Goal: Task Accomplishment & Management: Manage account settings

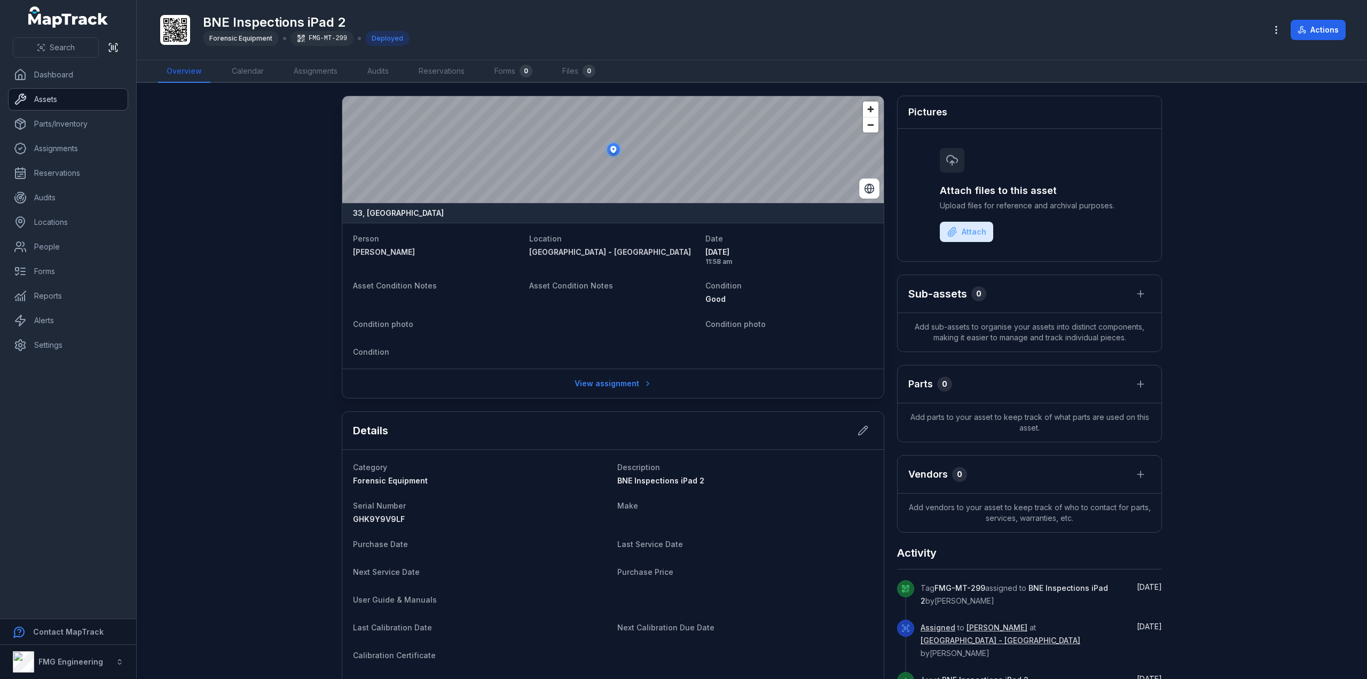
click at [65, 103] on link "Assets" at bounding box center [68, 99] width 119 height 21
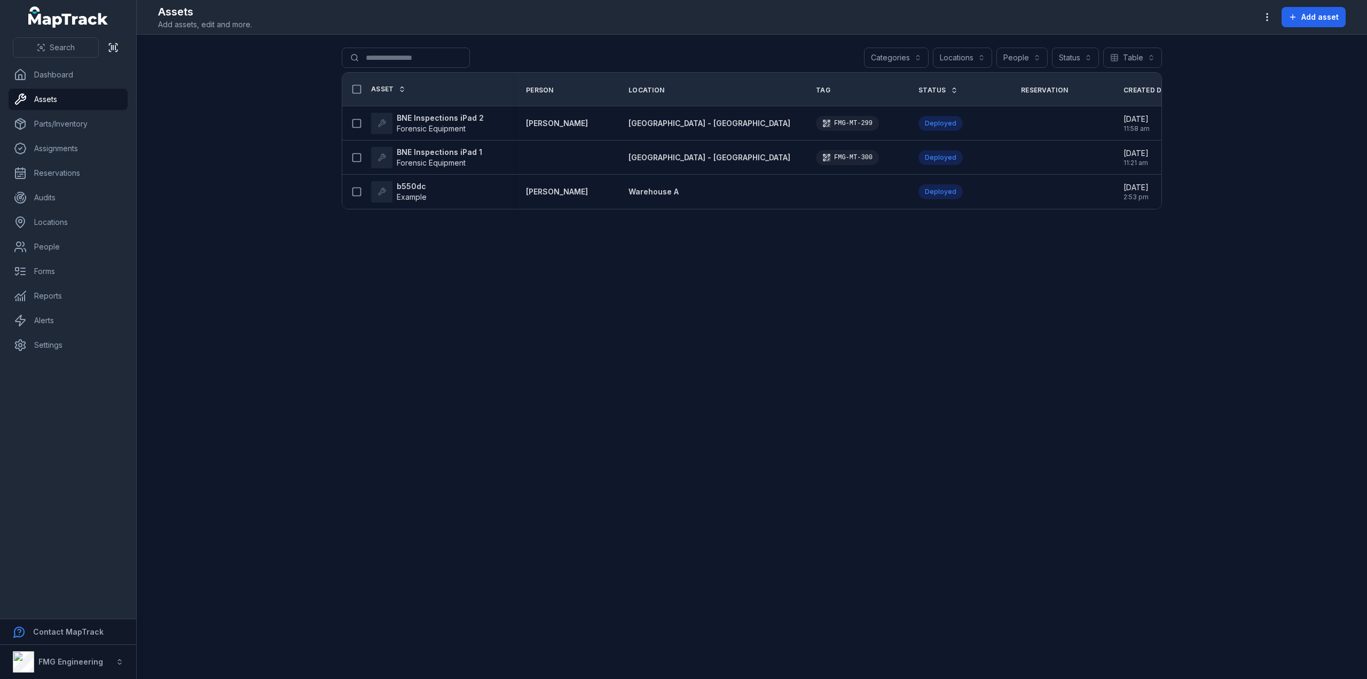
drag, startPoint x: 638, startPoint y: 289, endPoint x: 545, endPoint y: 276, distance: 94.4
click at [545, 276] on main "Search for assets Categories Locations People Status Table ***** Asset Person L…" at bounding box center [752, 357] width 1231 height 644
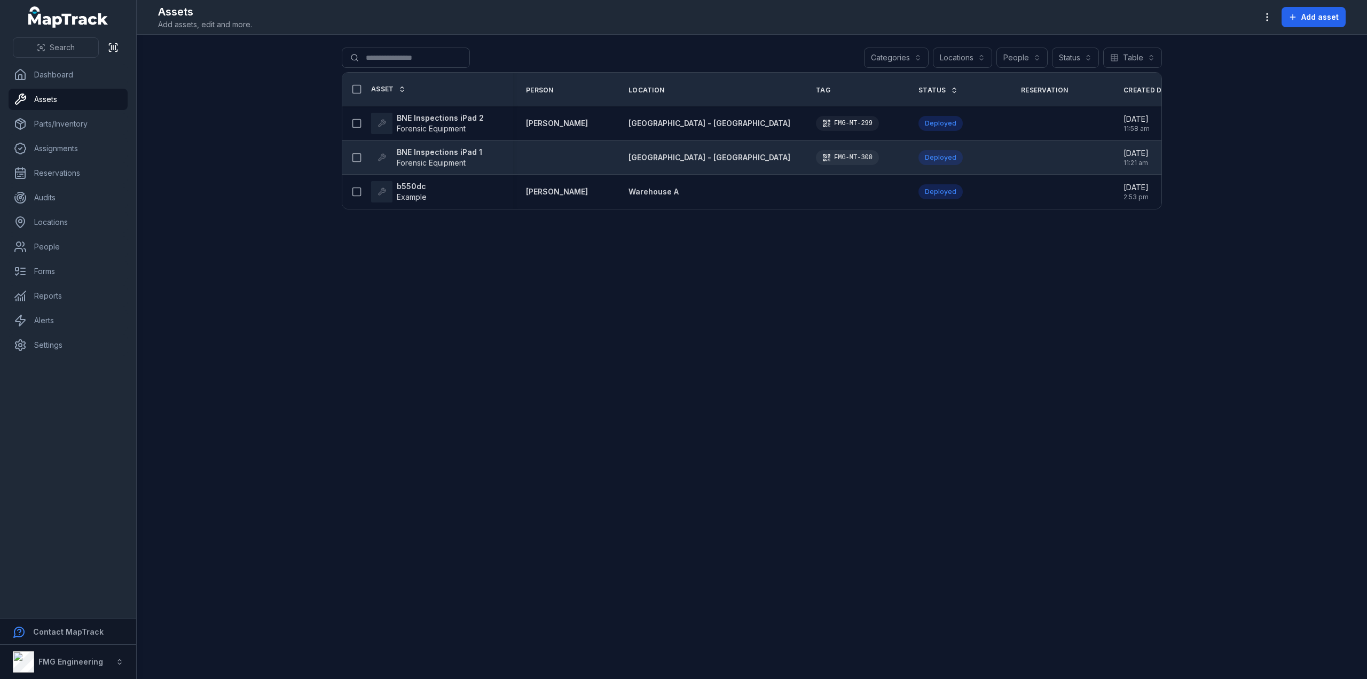
click at [427, 154] on strong "BNE Inspections iPad 1" at bounding box center [439, 152] width 85 height 11
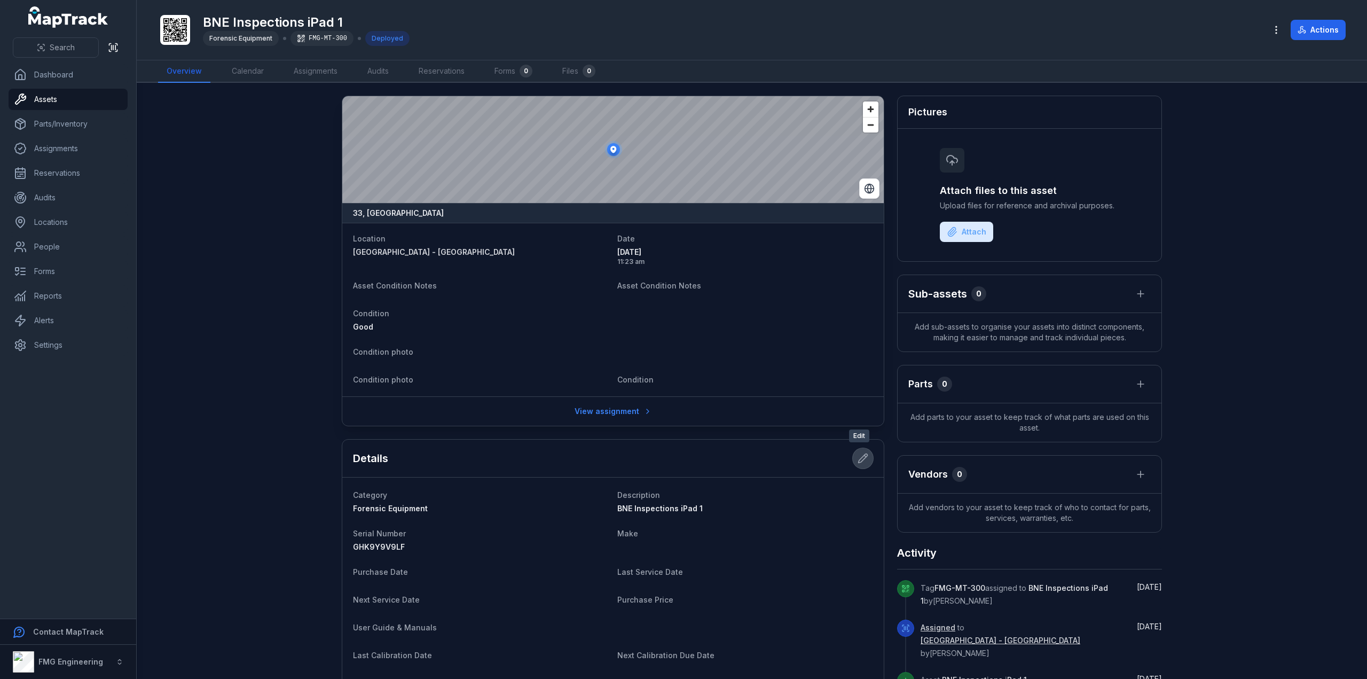
click at [864, 457] on icon at bounding box center [863, 458] width 11 height 11
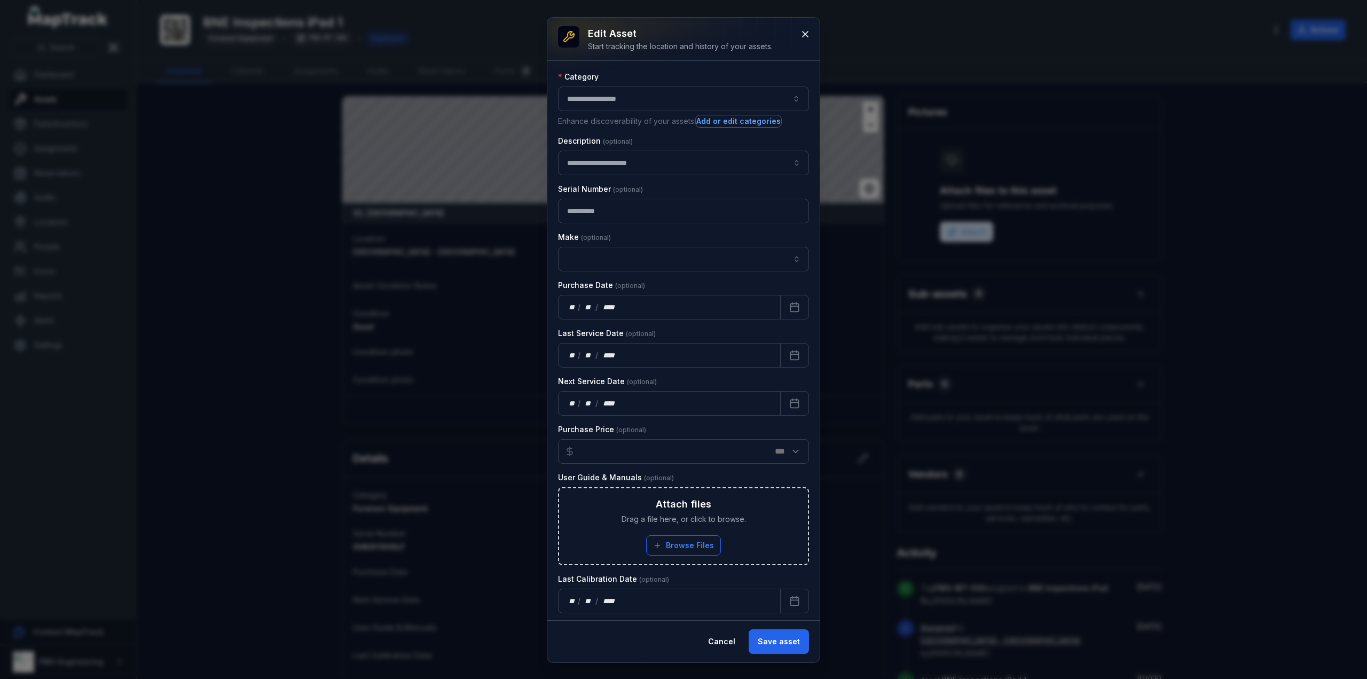
click at [745, 122] on button "Add or edit categories" at bounding box center [738, 121] width 85 height 12
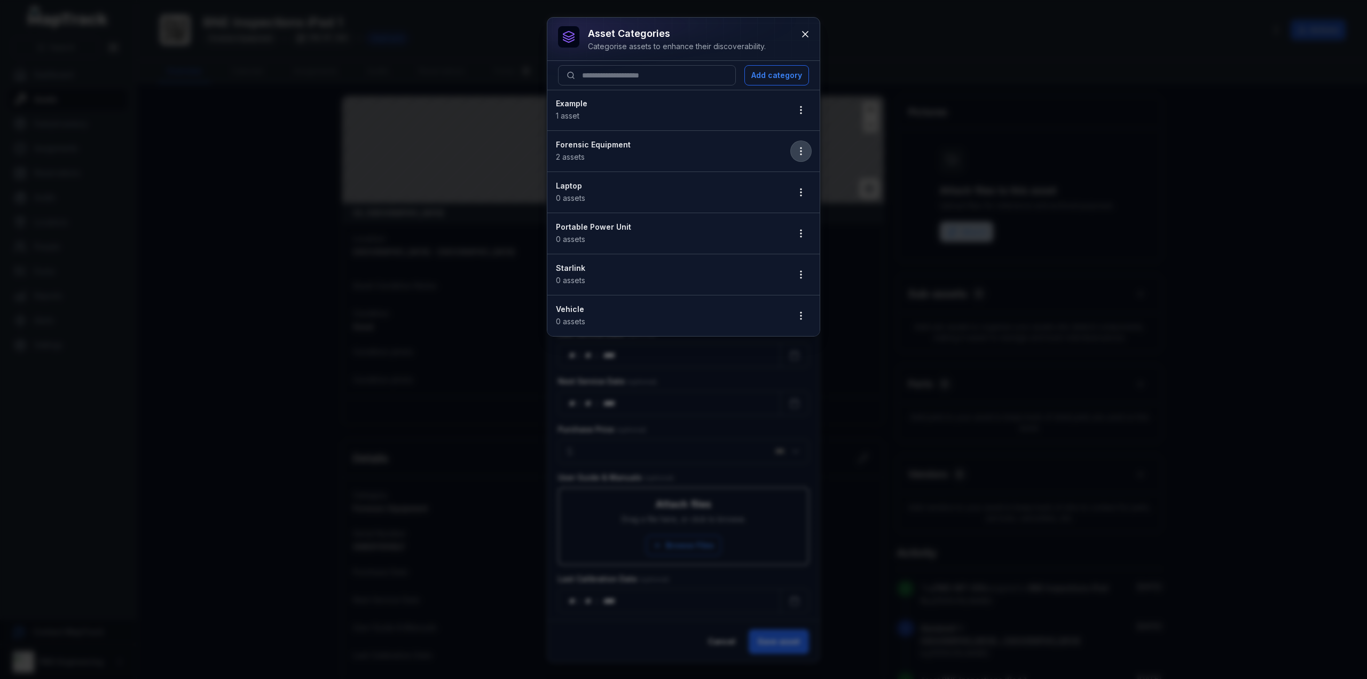
click at [808, 153] on button "button" at bounding box center [801, 151] width 20 height 20
click at [768, 176] on div "Edit" at bounding box center [747, 178] width 119 height 19
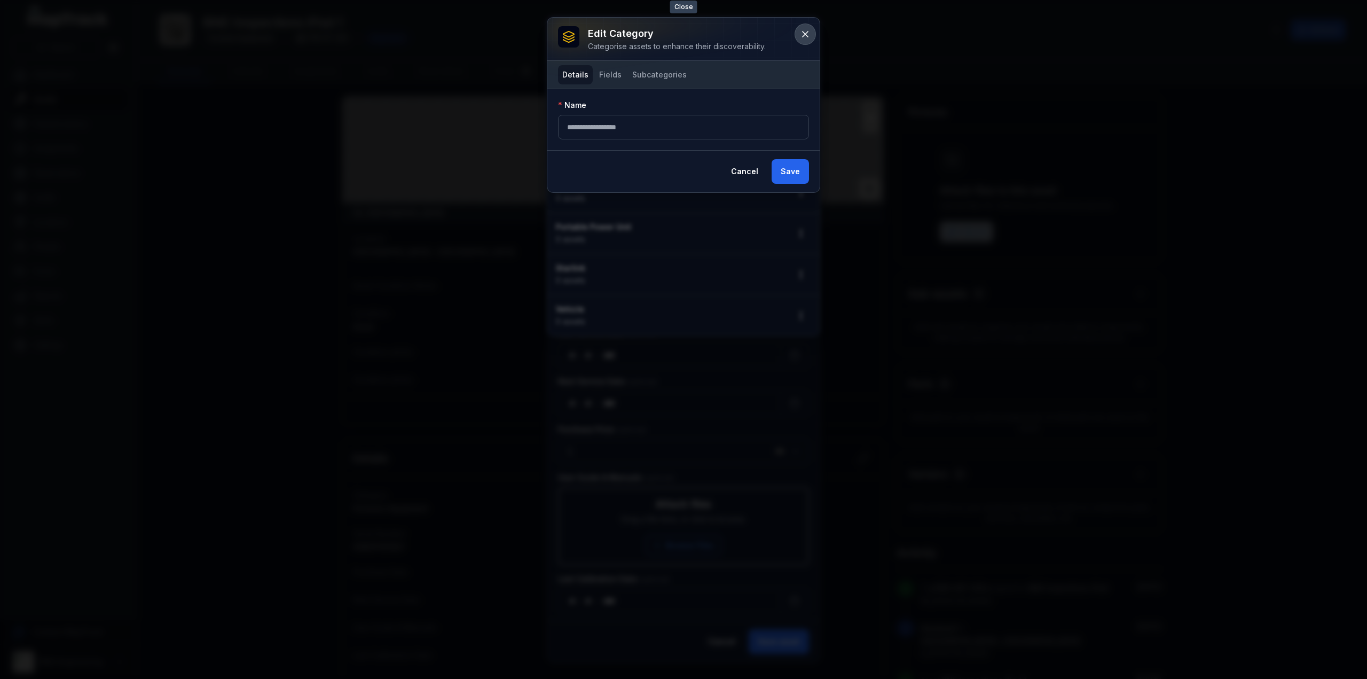
click at [802, 30] on icon at bounding box center [805, 34] width 11 height 11
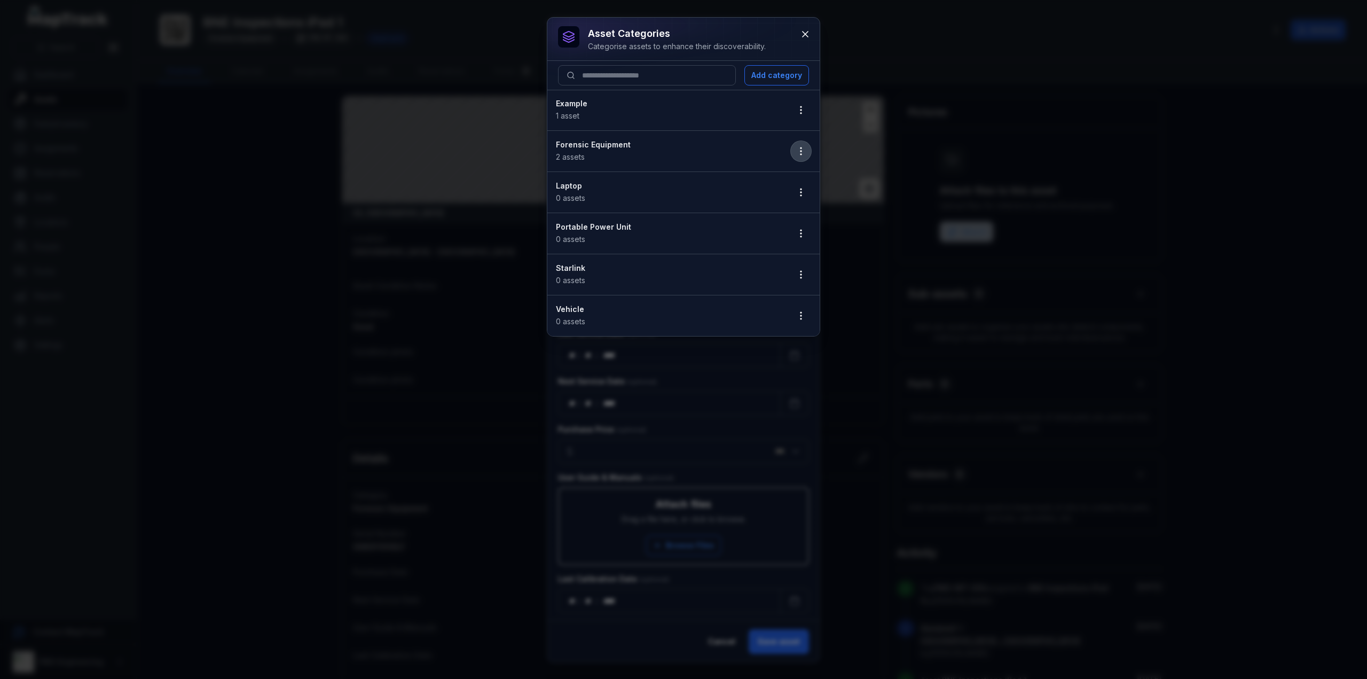
click at [801, 146] on icon "button" at bounding box center [801, 151] width 11 height 11
click at [719, 177] on div "Edit" at bounding box center [747, 178] width 119 height 19
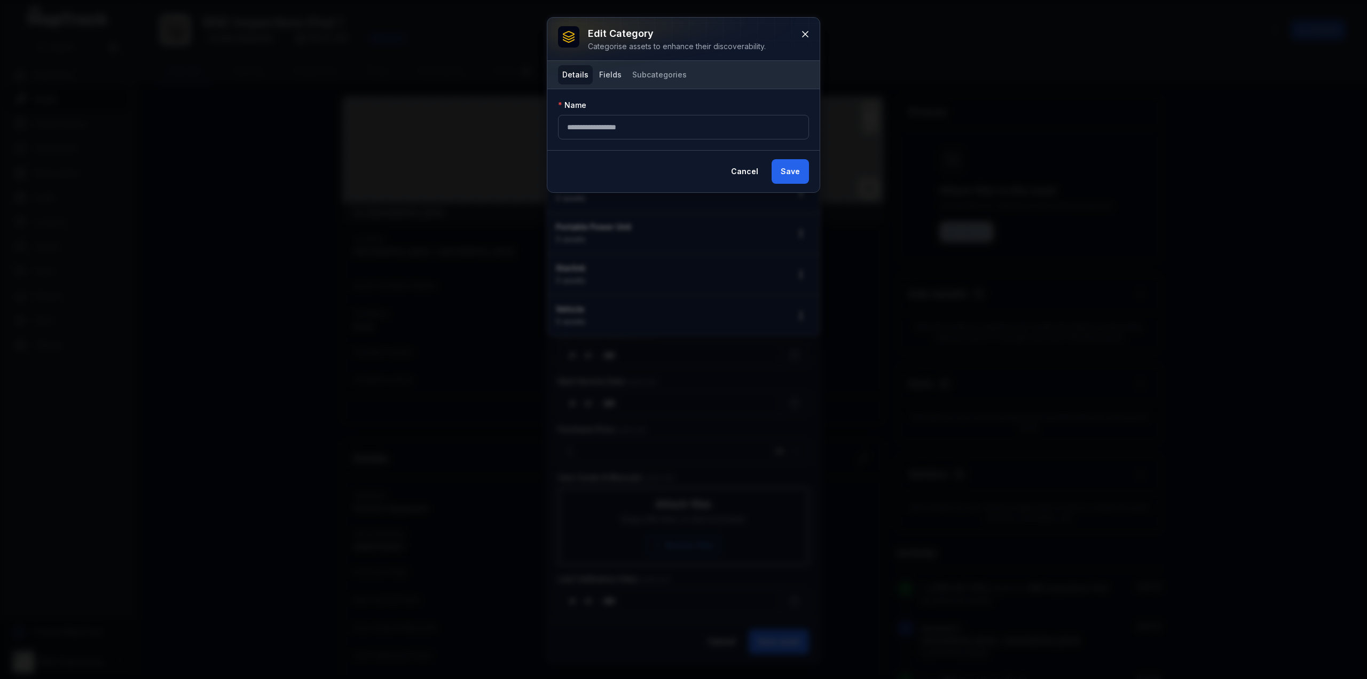
click at [611, 73] on button "Fields" at bounding box center [610, 74] width 31 height 19
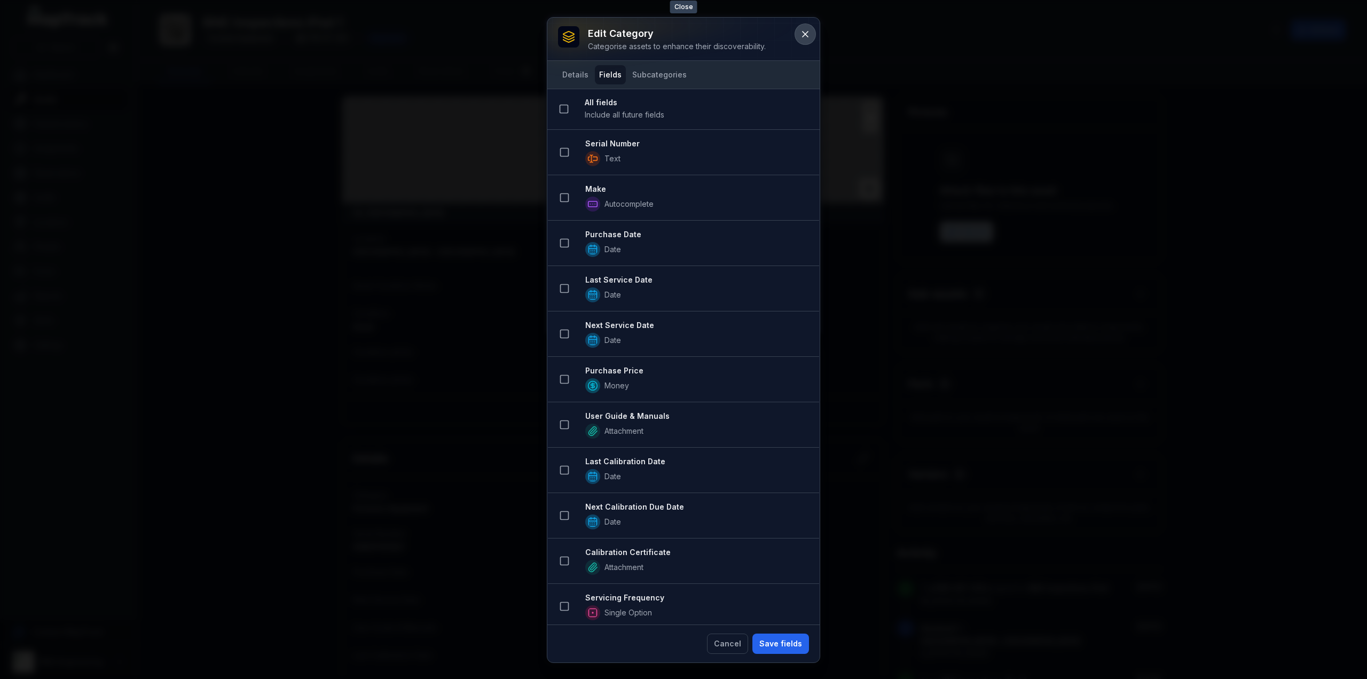
click at [811, 33] on button at bounding box center [805, 34] width 20 height 20
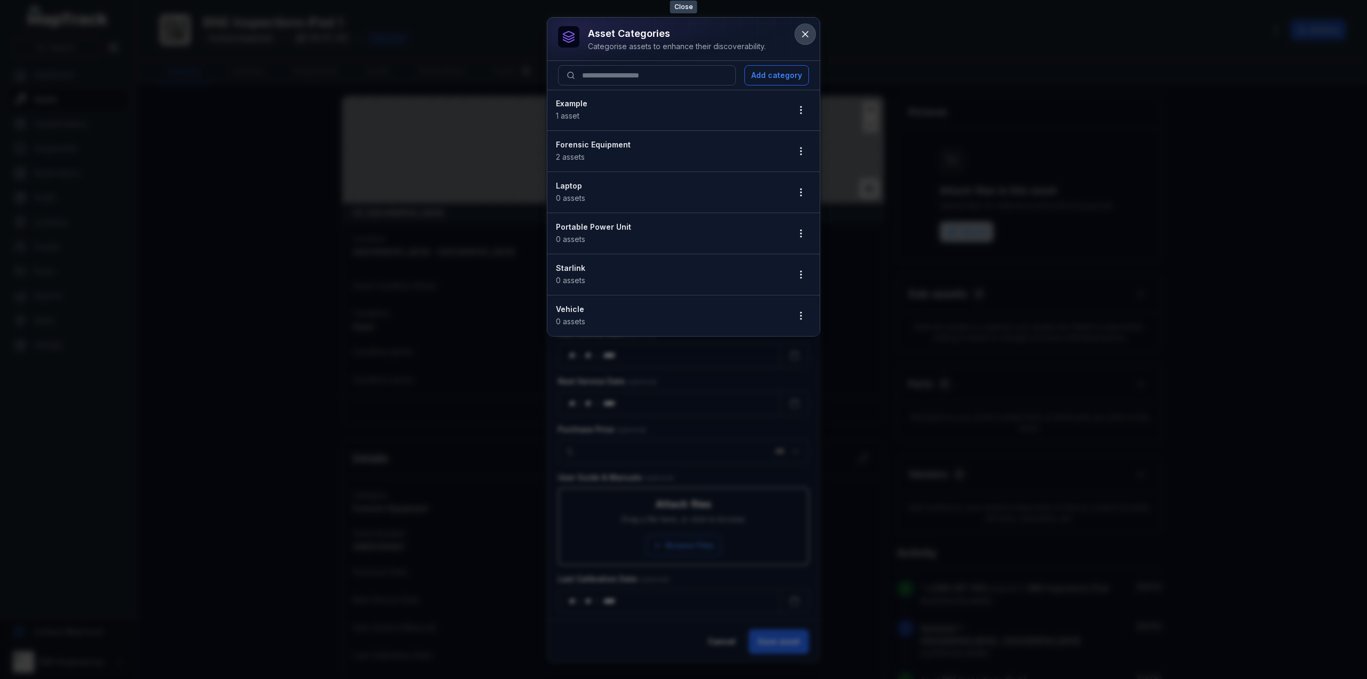
click at [798, 33] on button at bounding box center [805, 34] width 20 height 20
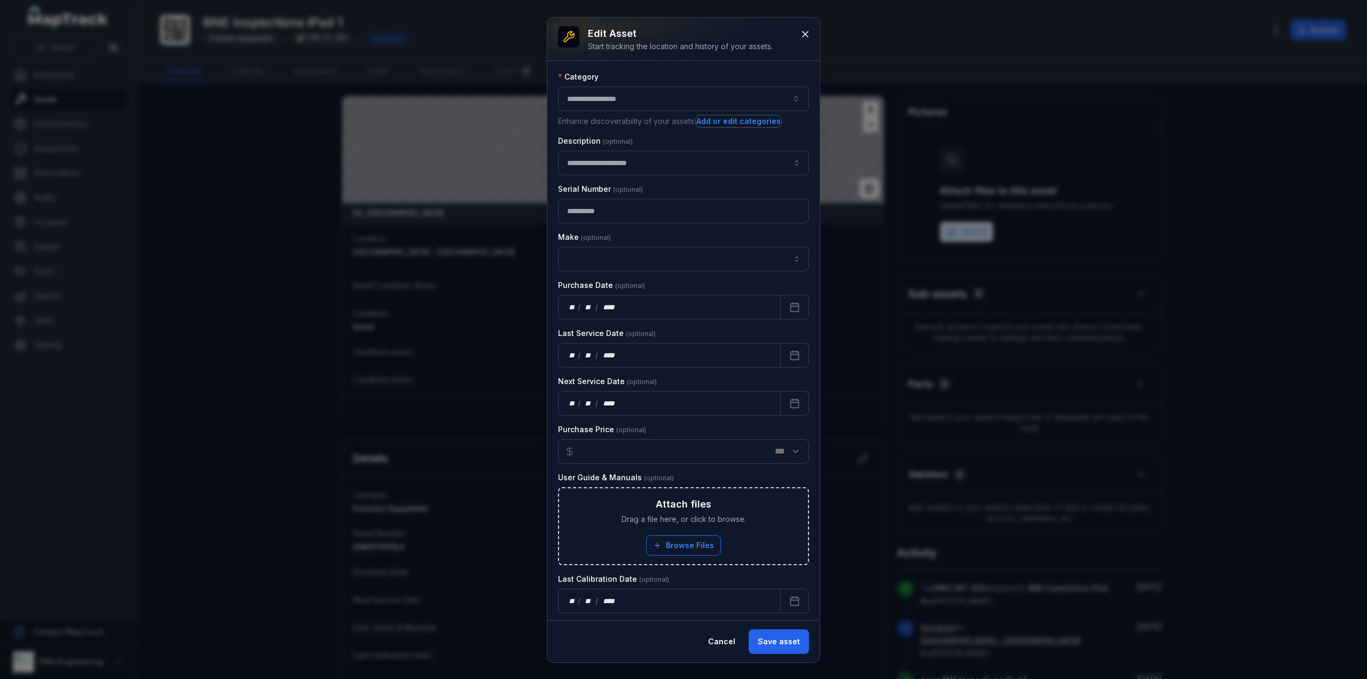
click at [785, 99] on button "**********" at bounding box center [683, 99] width 251 height 25
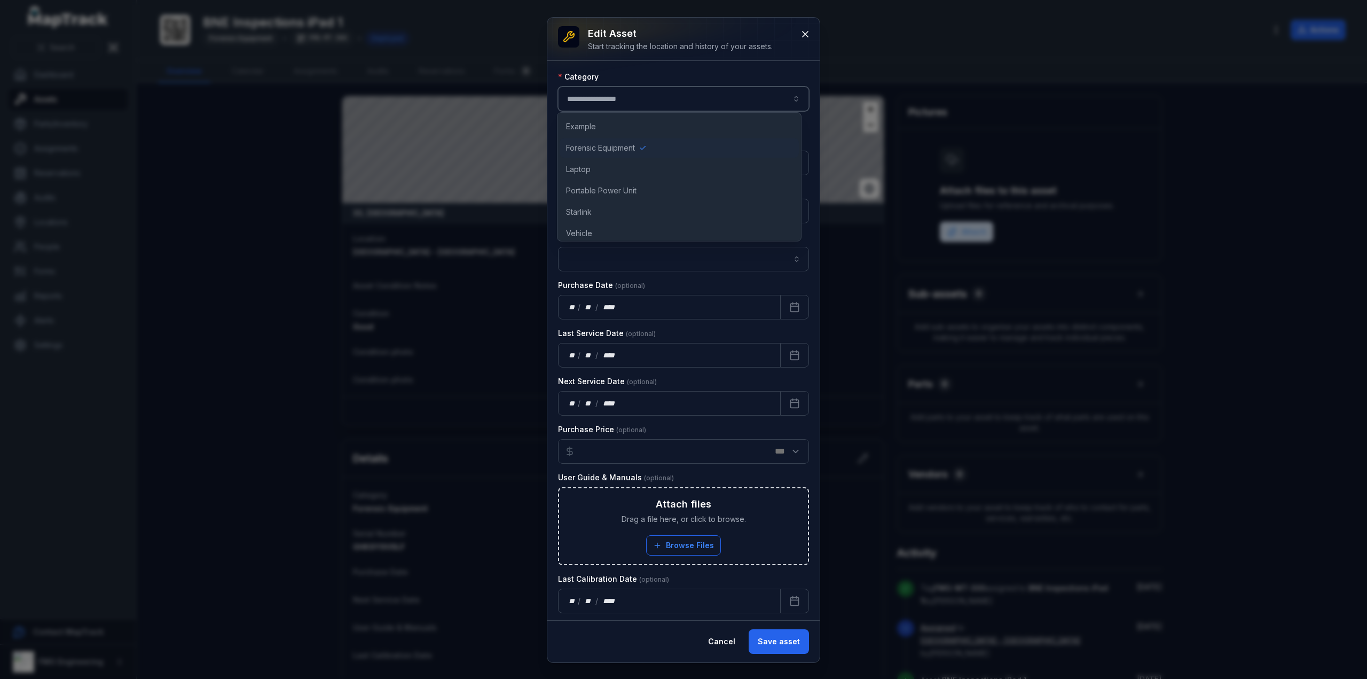
click at [791, 100] on button "**********" at bounding box center [683, 99] width 251 height 25
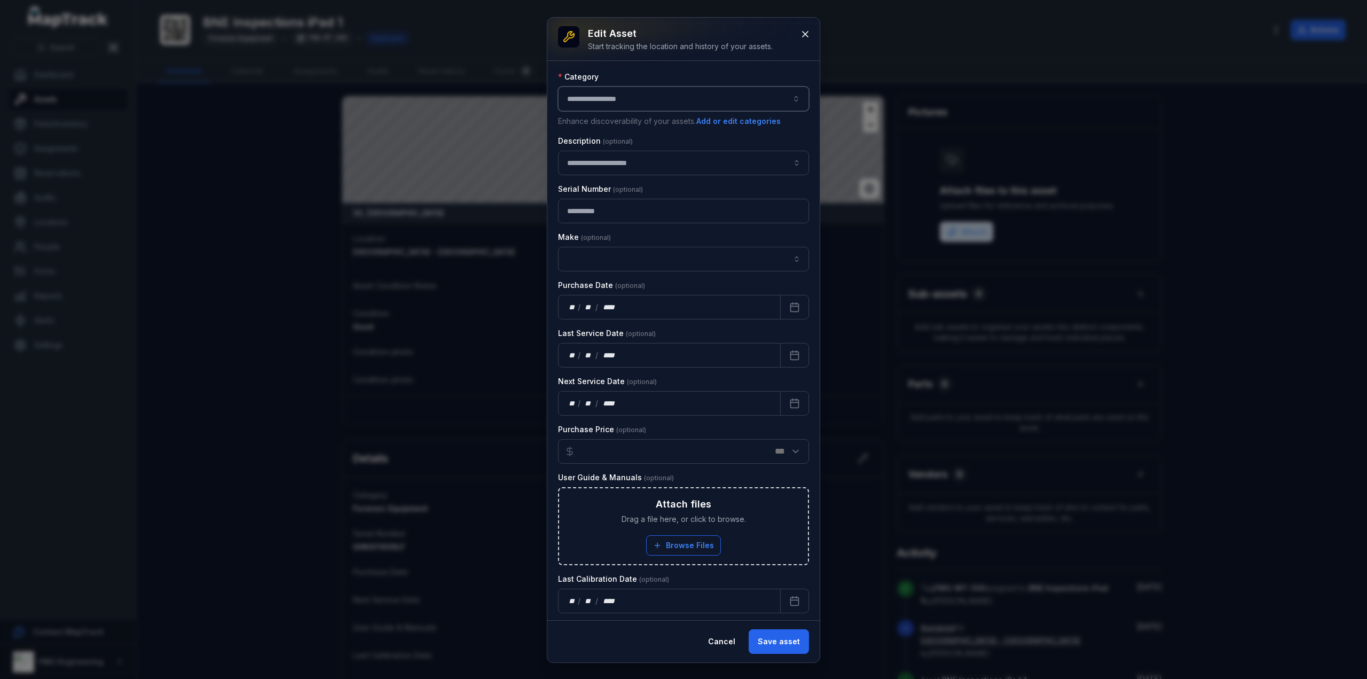
click at [791, 100] on button "**********" at bounding box center [683, 99] width 251 height 25
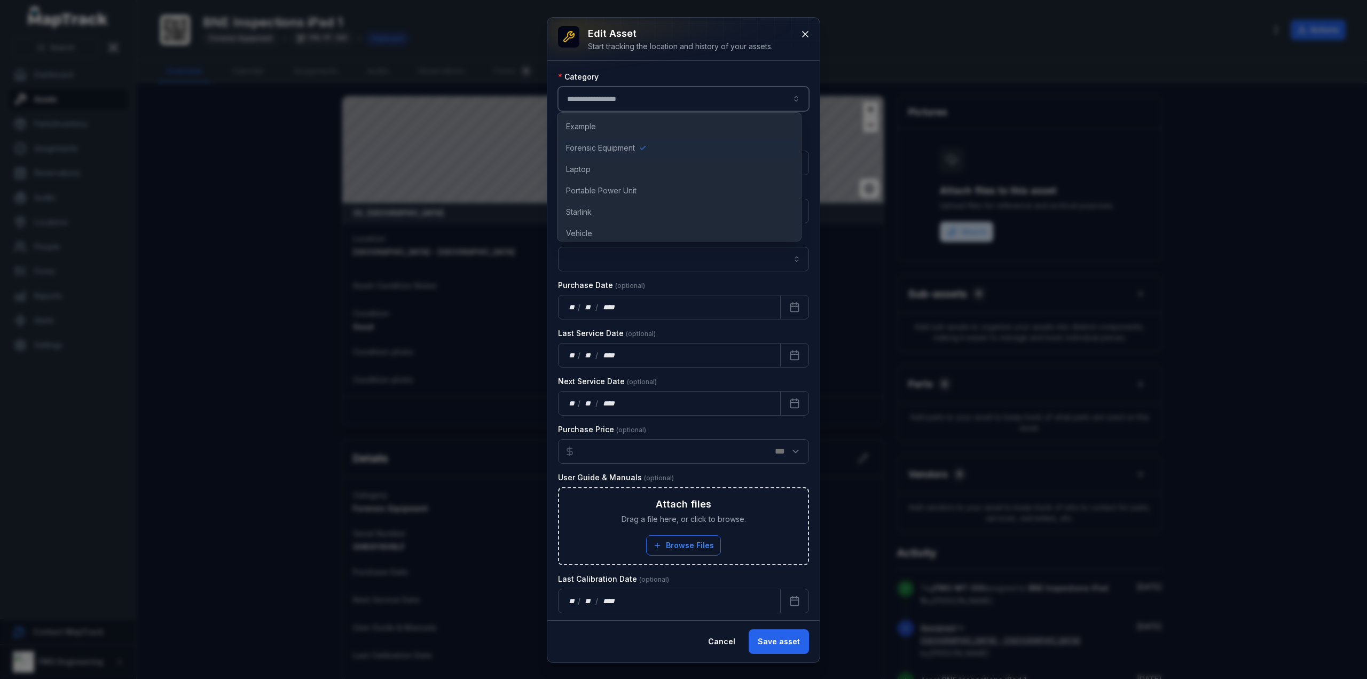
click at [776, 79] on div "Category" at bounding box center [683, 77] width 251 height 11
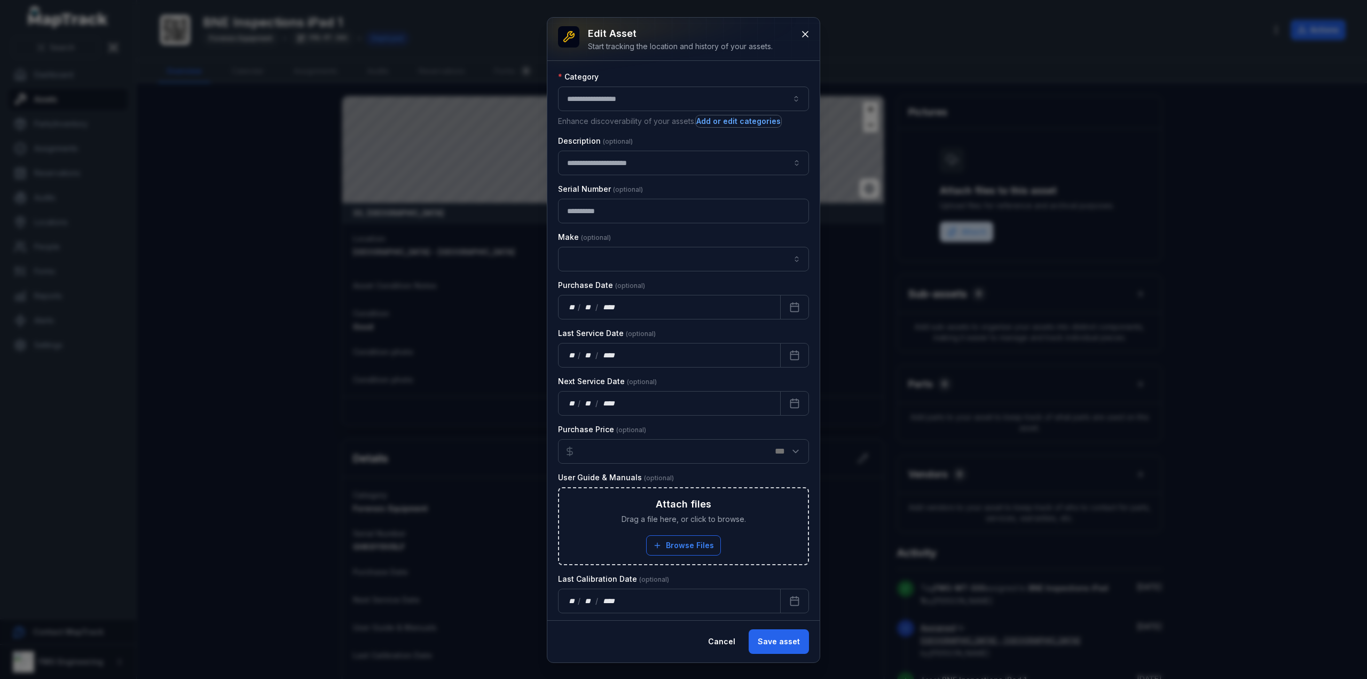
click at [756, 121] on button "Add or edit categories" at bounding box center [738, 121] width 85 height 12
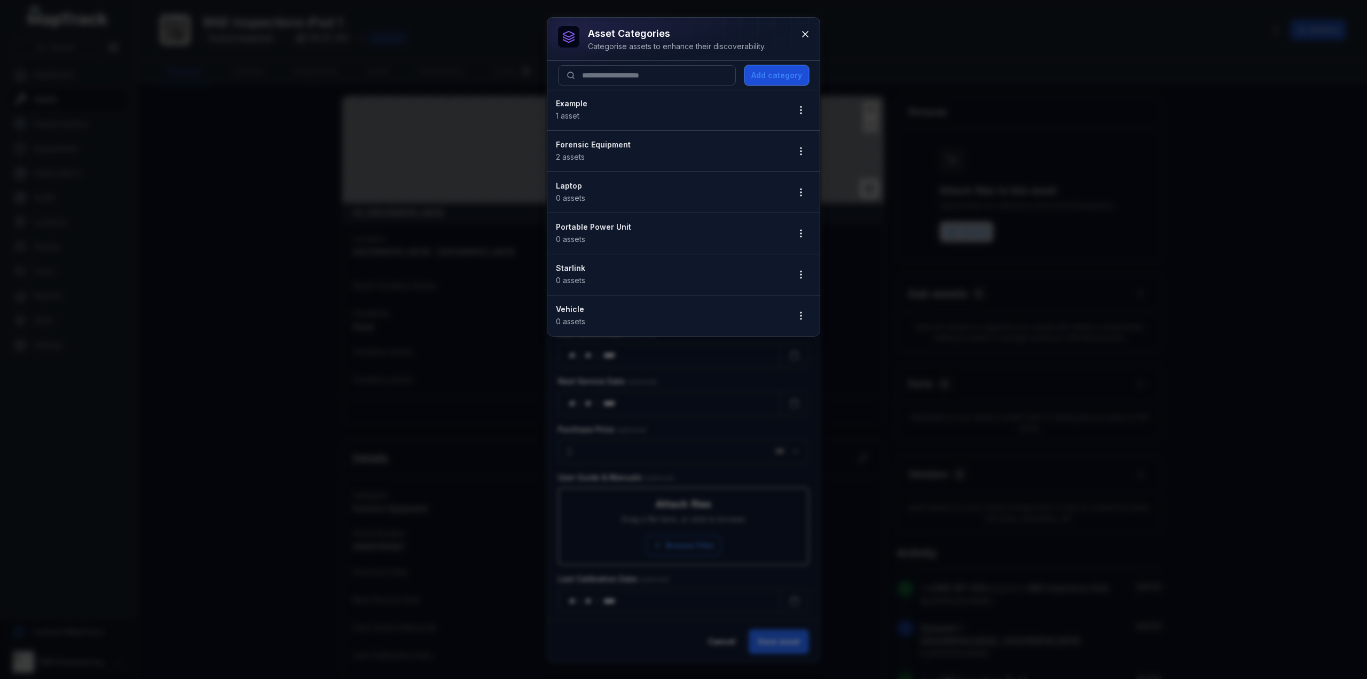
click at [781, 74] on button "Add category" at bounding box center [777, 75] width 65 height 20
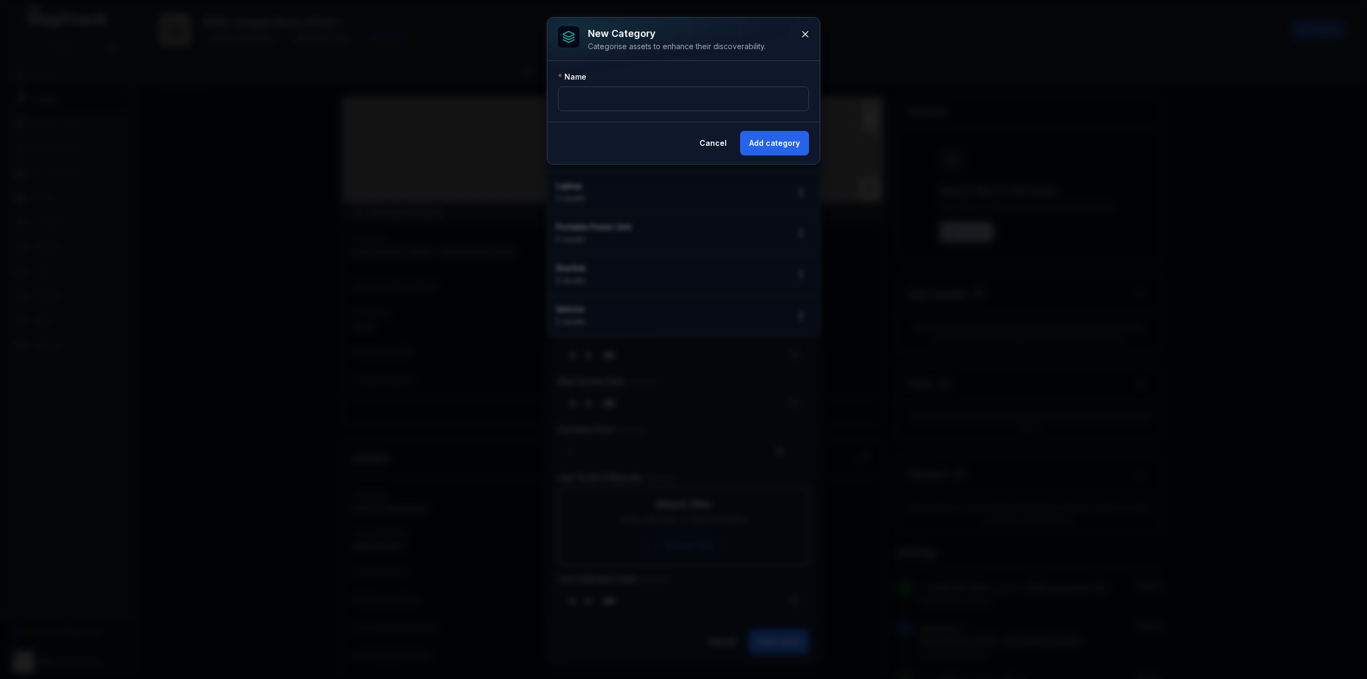
click at [754, 80] on div "Name" at bounding box center [683, 77] width 251 height 11
click at [732, 111] on div "Name" at bounding box center [683, 91] width 272 height 61
click at [731, 93] on input "text" at bounding box center [683, 99] width 251 height 25
type input "*****"
click at [789, 139] on button "Add category" at bounding box center [774, 143] width 69 height 25
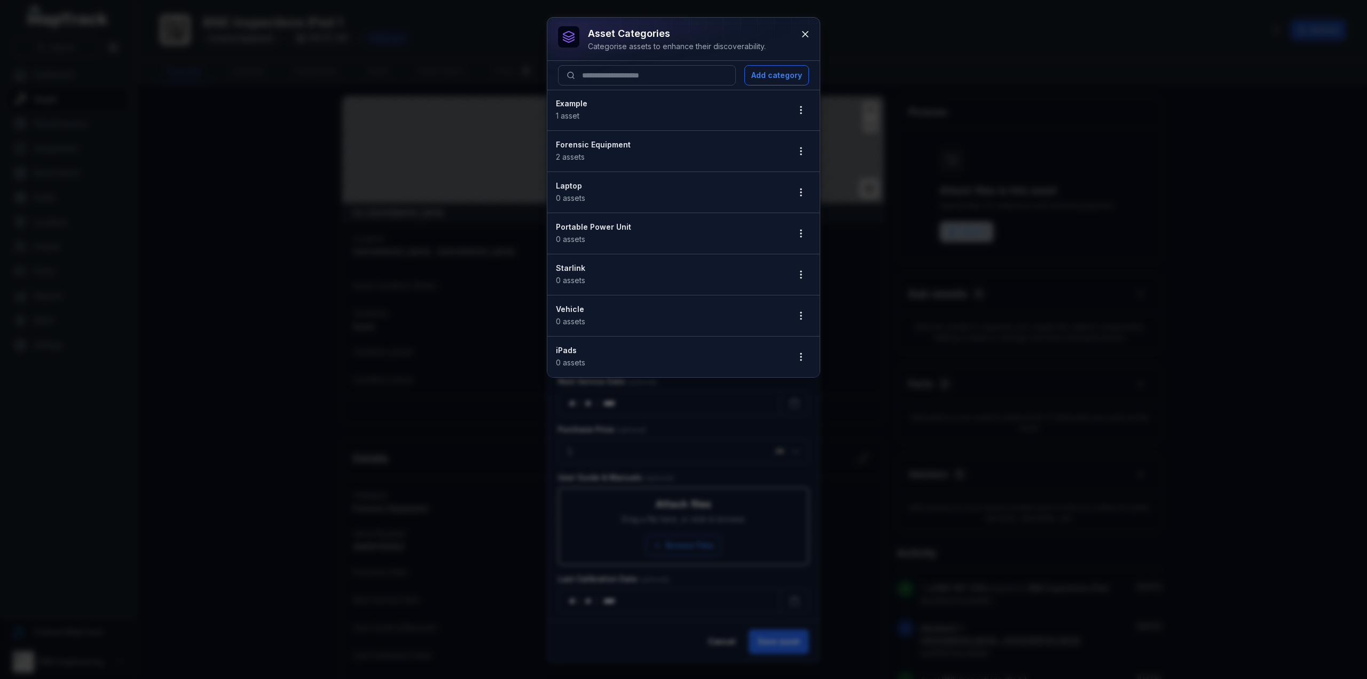
click at [566, 358] on span "0 assets" at bounding box center [570, 362] width 29 height 9
click at [811, 34] on icon at bounding box center [805, 34] width 11 height 11
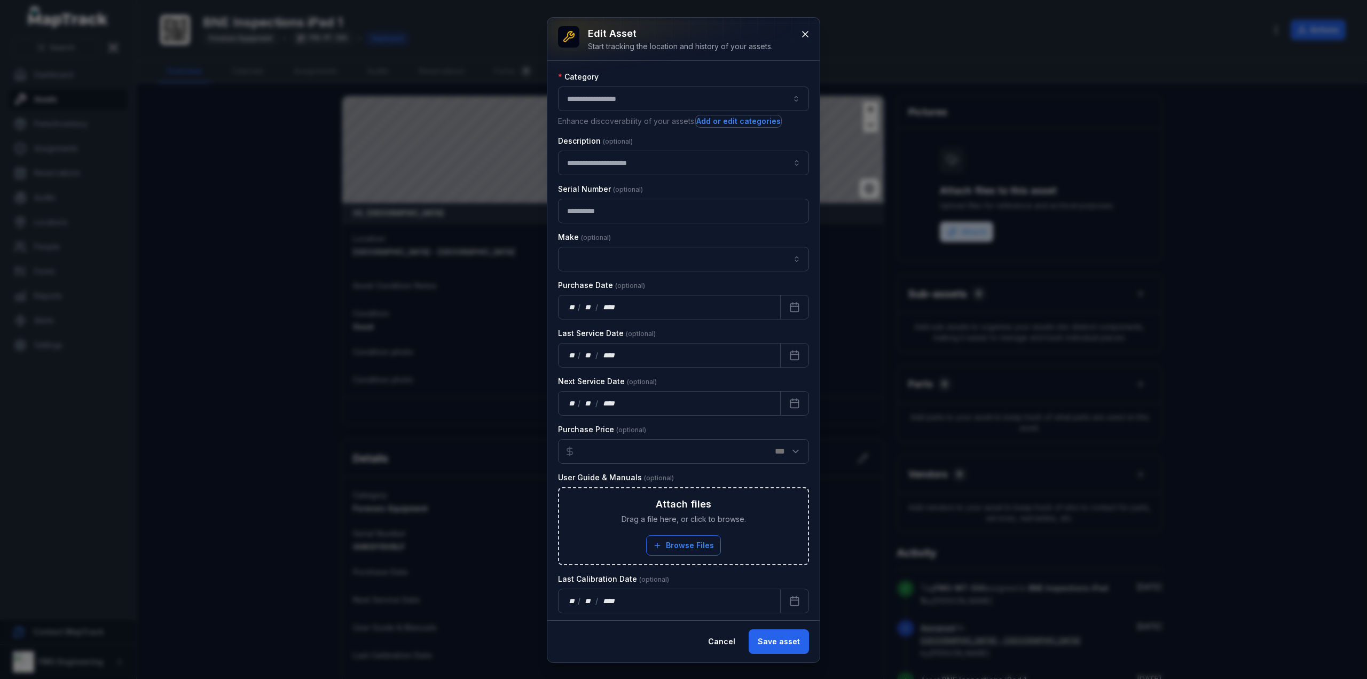
click at [724, 98] on button "**********" at bounding box center [683, 99] width 251 height 25
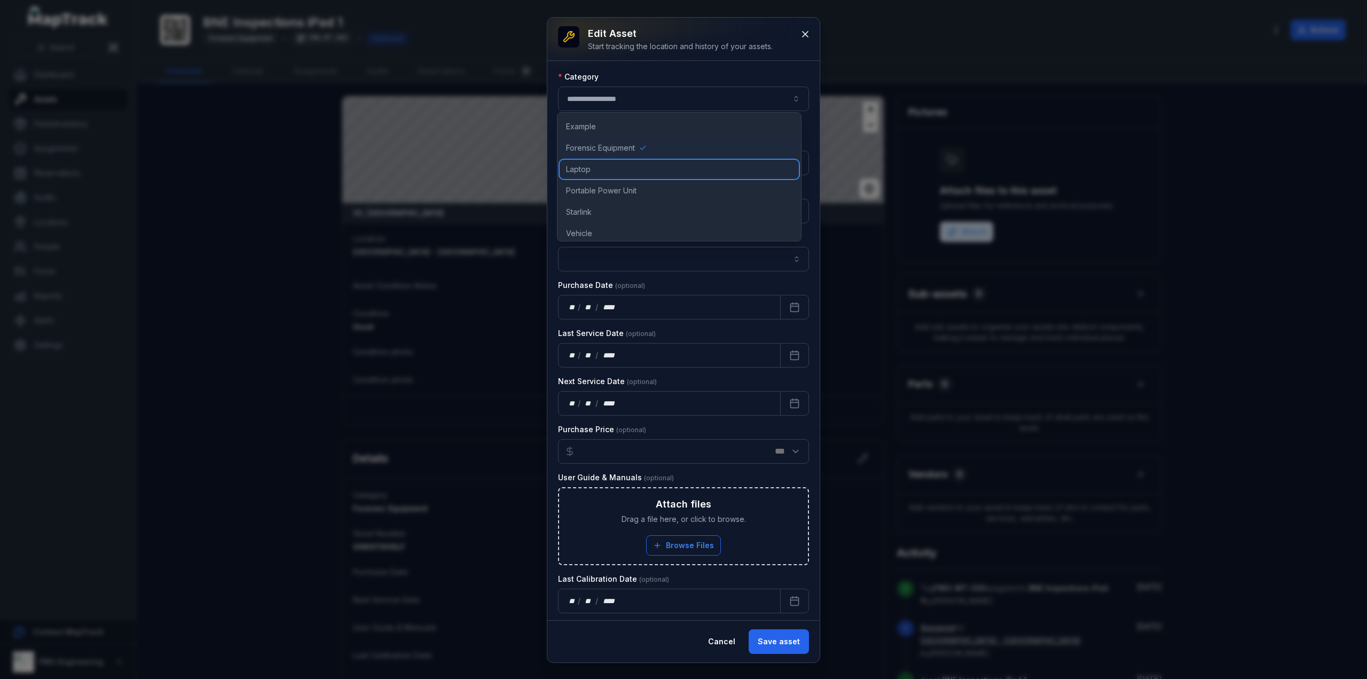
click at [599, 171] on div "Laptop" at bounding box center [679, 169] width 239 height 19
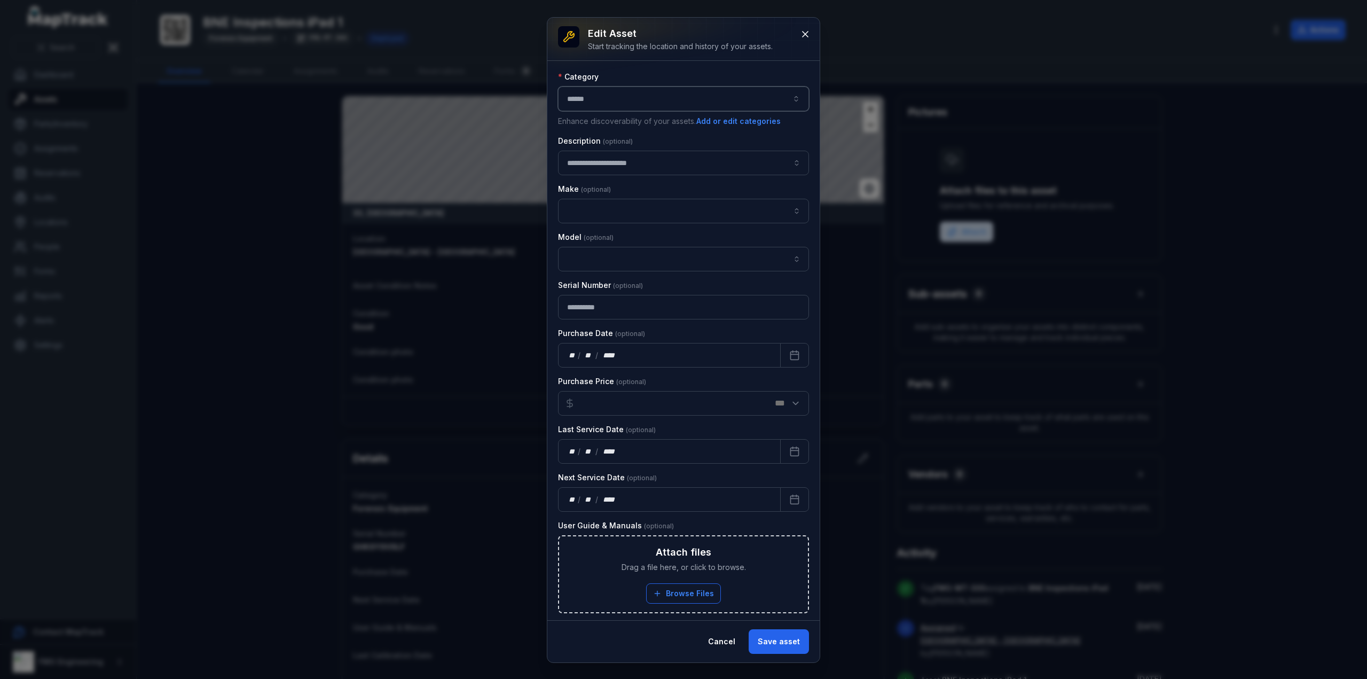
click at [636, 104] on button "******" at bounding box center [683, 99] width 251 height 25
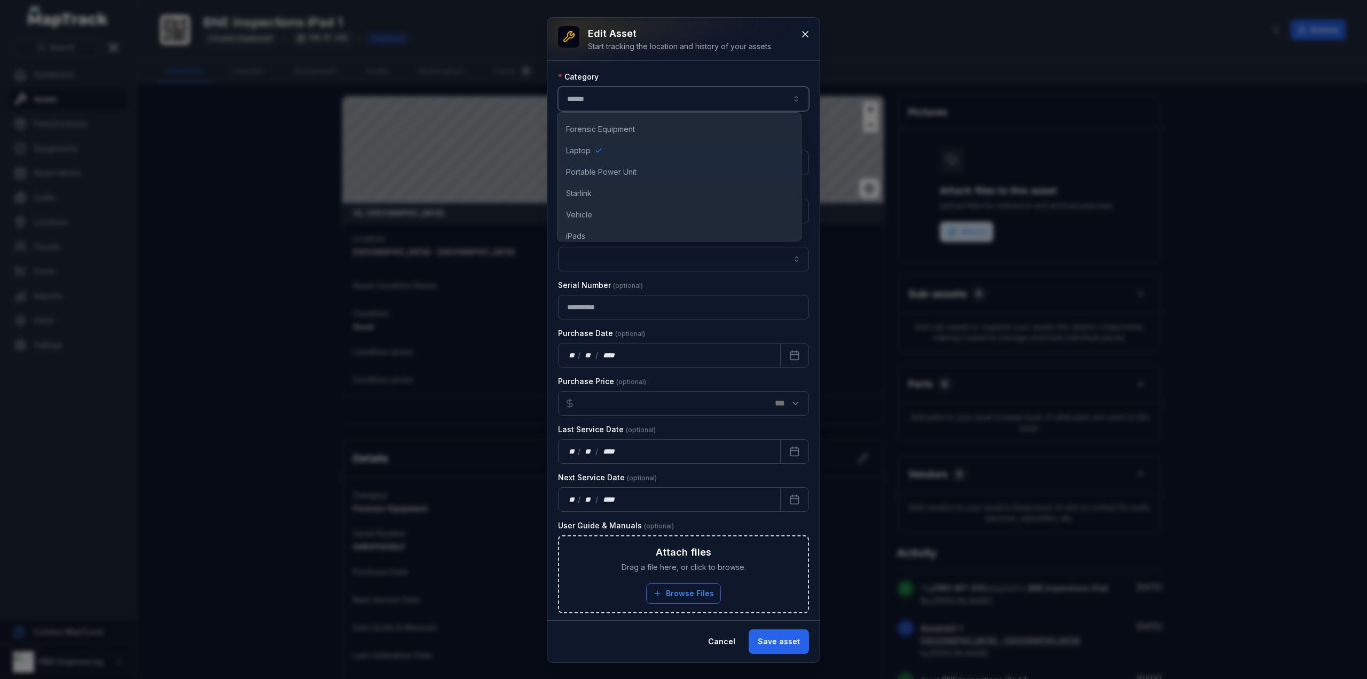
scroll to position [28, 0]
click at [591, 222] on div "iPads" at bounding box center [679, 226] width 239 height 19
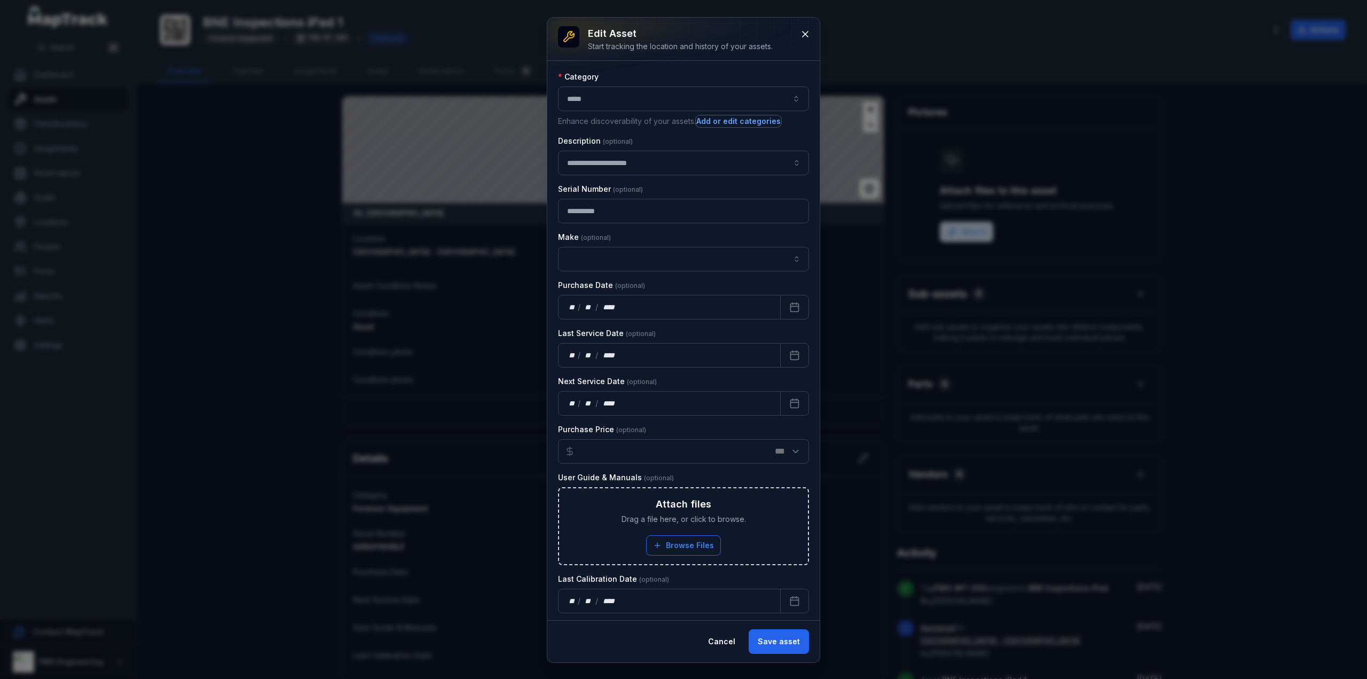
click at [754, 121] on button "Add or edit categories" at bounding box center [738, 121] width 85 height 12
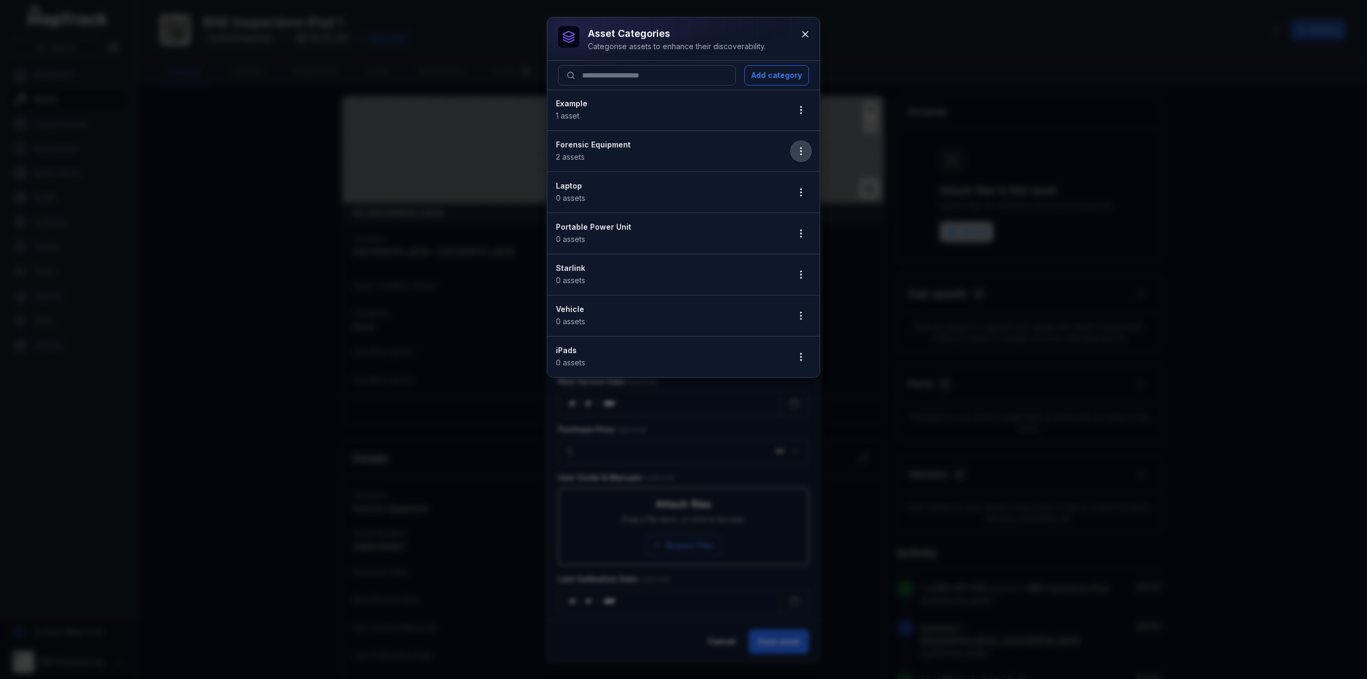
click at [803, 144] on button "button" at bounding box center [801, 151] width 20 height 20
click at [753, 179] on div "Edit" at bounding box center [747, 178] width 119 height 19
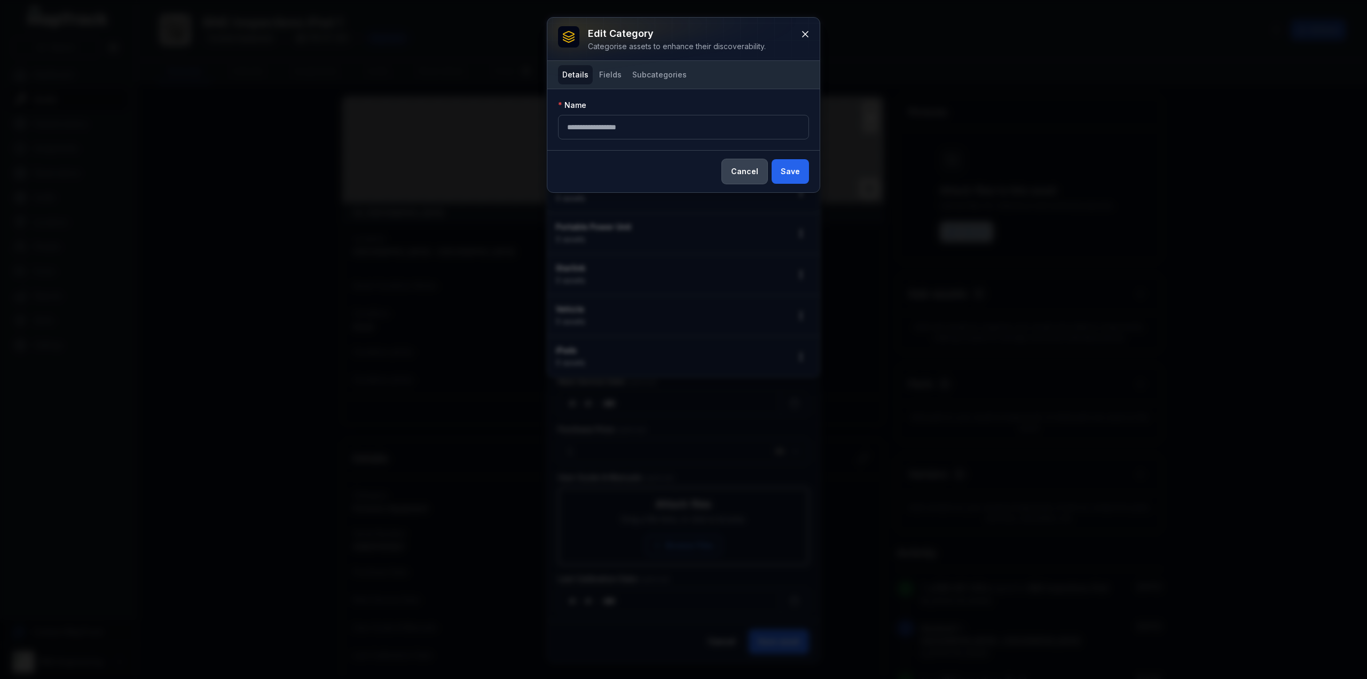
click at [750, 171] on button "Cancel" at bounding box center [744, 171] width 45 height 25
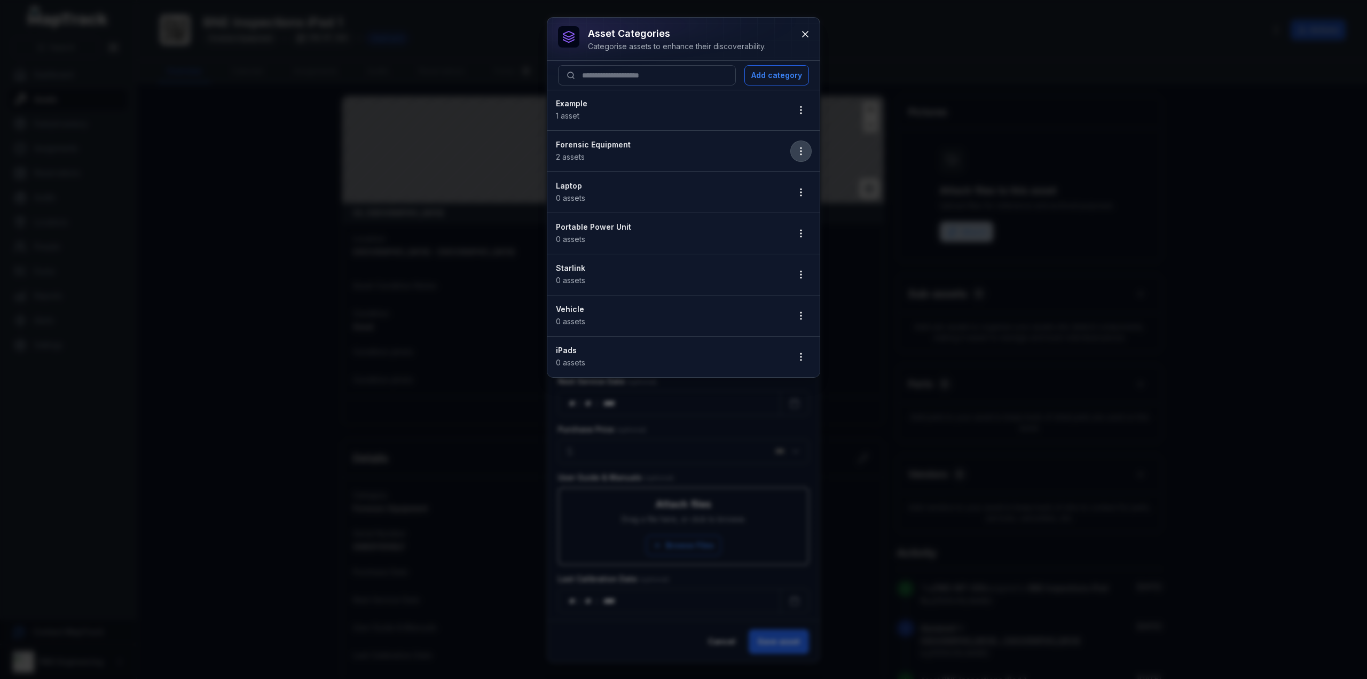
click at [807, 158] on button "button" at bounding box center [801, 151] width 20 height 20
click at [807, 151] on button "button" at bounding box center [801, 151] width 20 height 20
click at [797, 355] on icon "button" at bounding box center [801, 356] width 11 height 11
click at [735, 431] on div "Delete" at bounding box center [747, 429] width 119 height 19
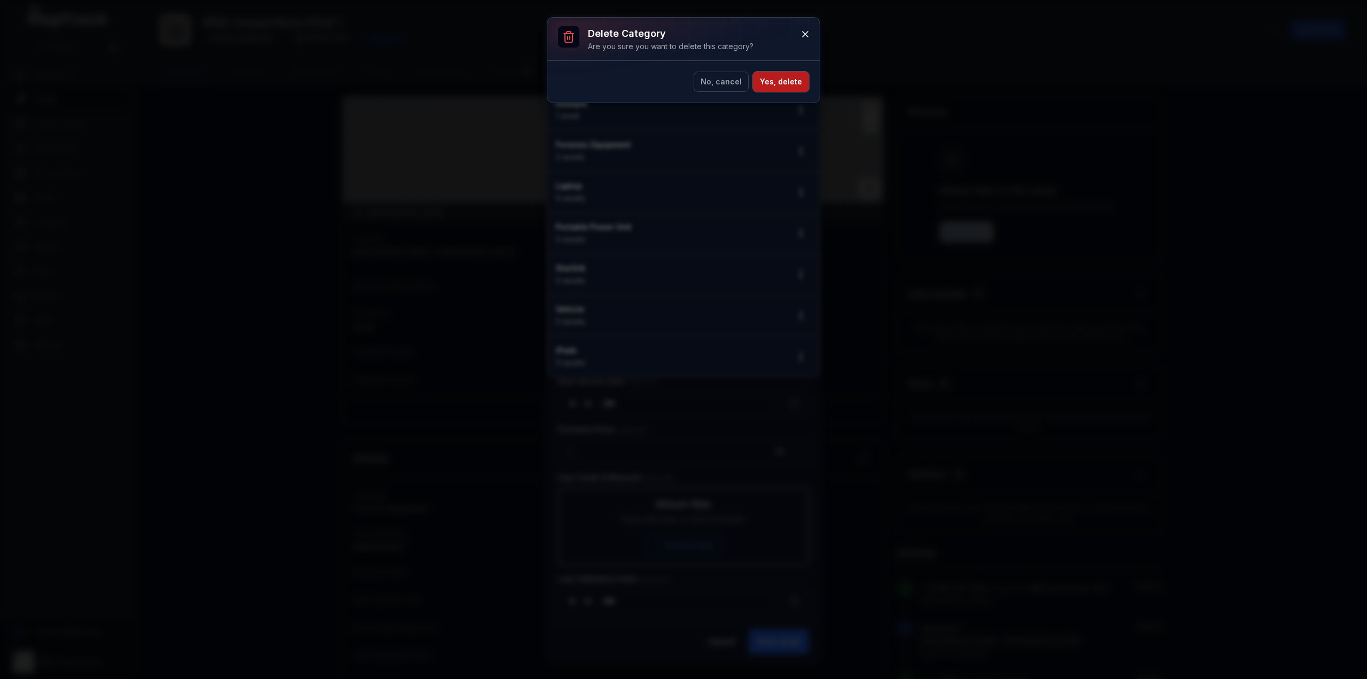
click at [789, 81] on button "Yes, delete" at bounding box center [781, 82] width 56 height 20
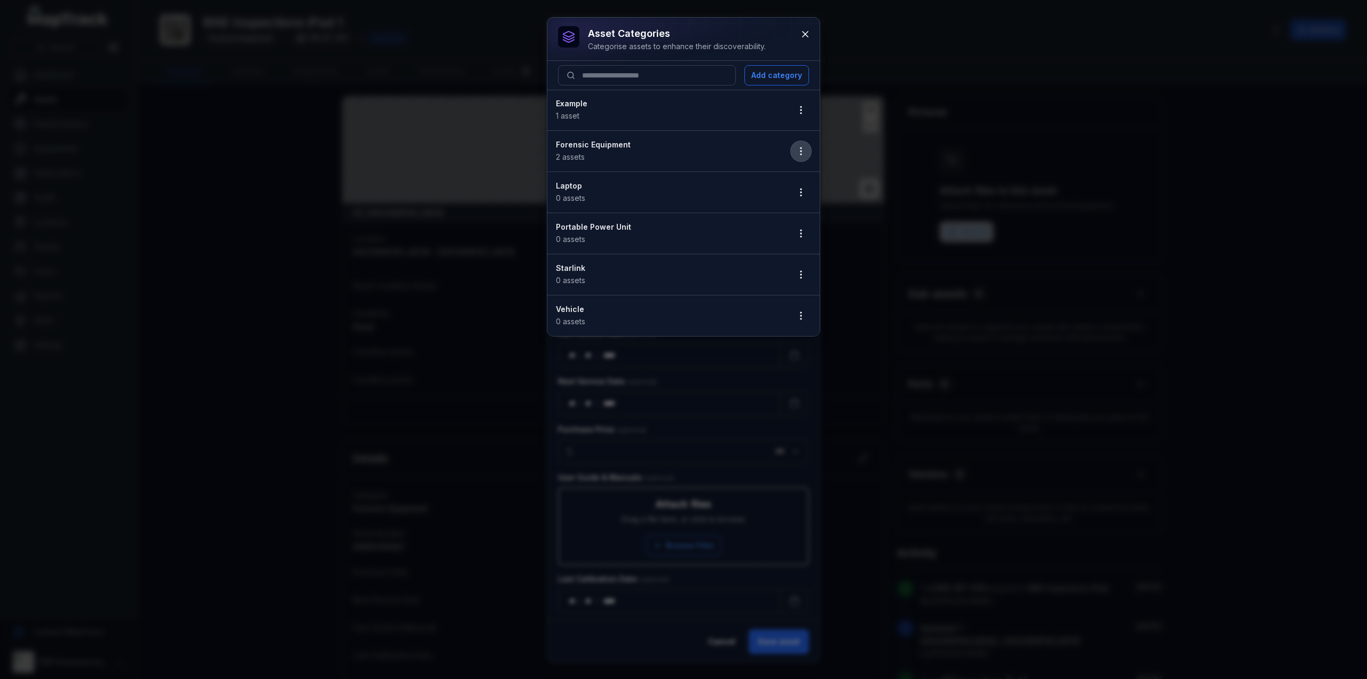
click at [807, 155] on icon "button" at bounding box center [801, 151] width 11 height 11
click at [749, 176] on div "Edit" at bounding box center [747, 178] width 119 height 19
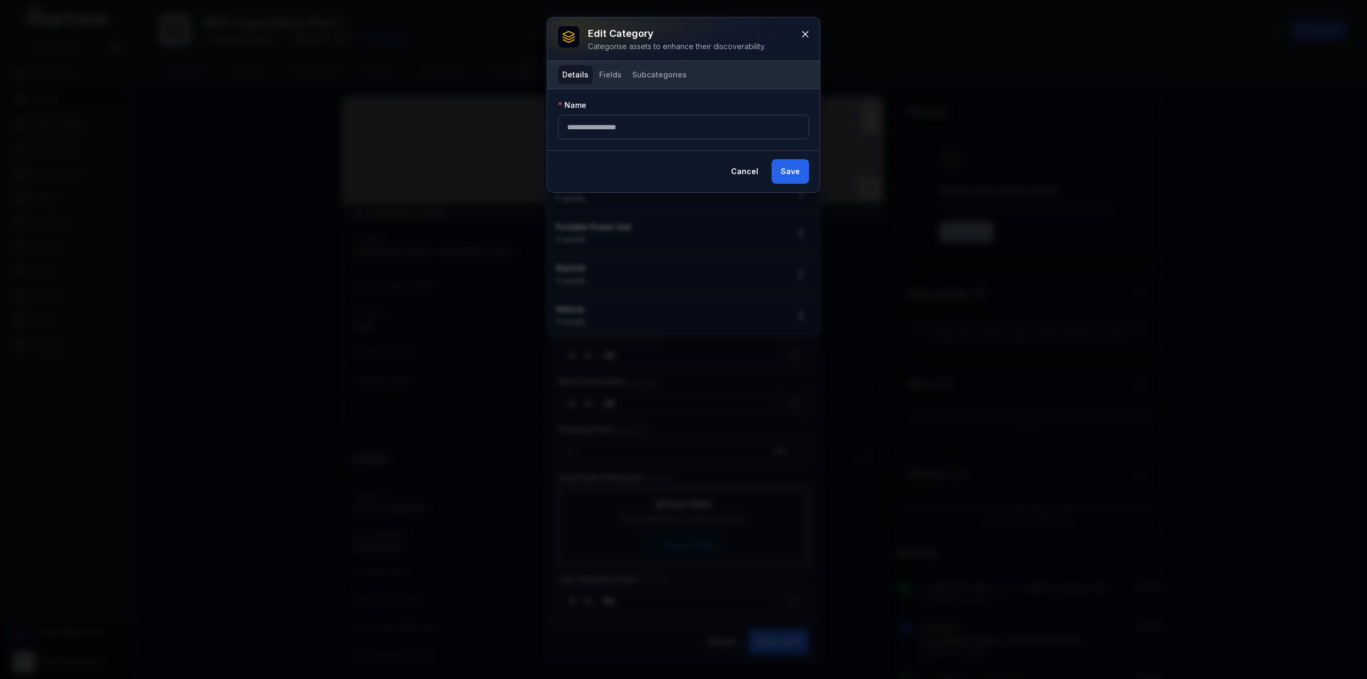
type input "**********"
click at [613, 76] on button "Fields" at bounding box center [610, 74] width 31 height 19
